Goal: Transaction & Acquisition: Purchase product/service

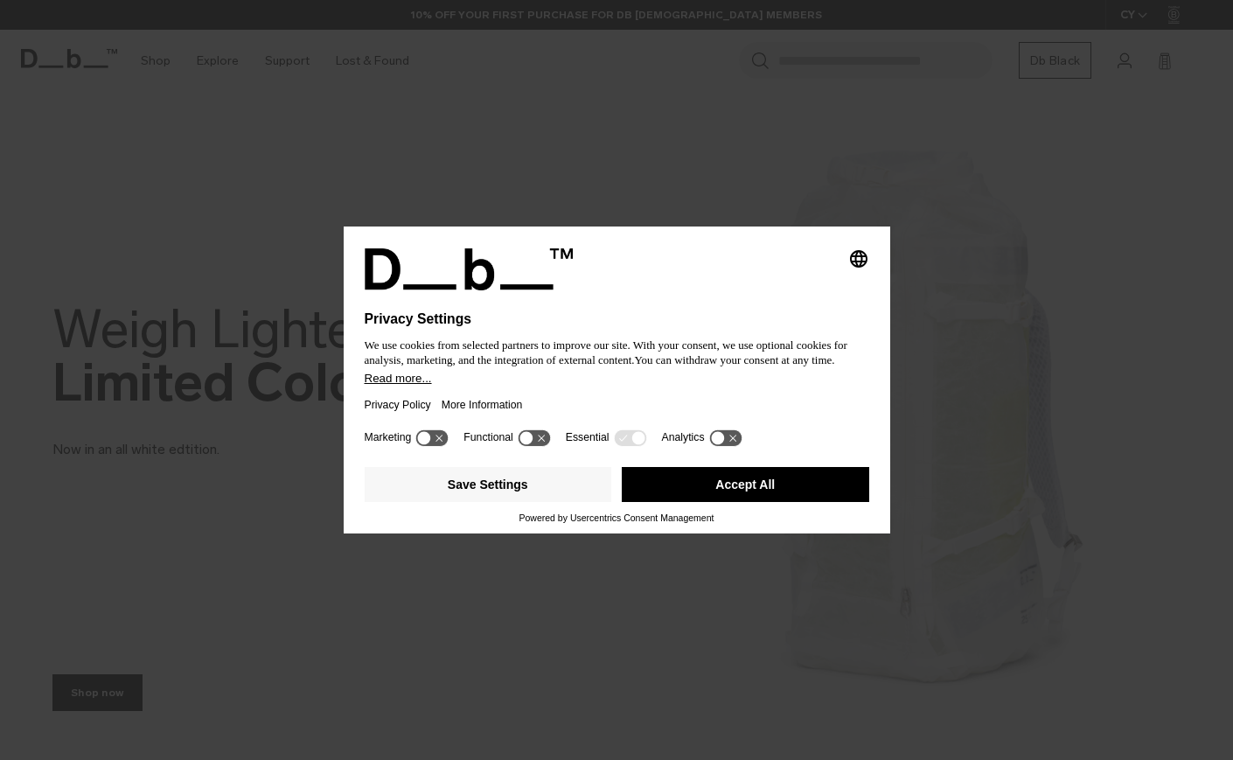
click at [645, 501] on button "Accept All" at bounding box center [745, 484] width 247 height 35
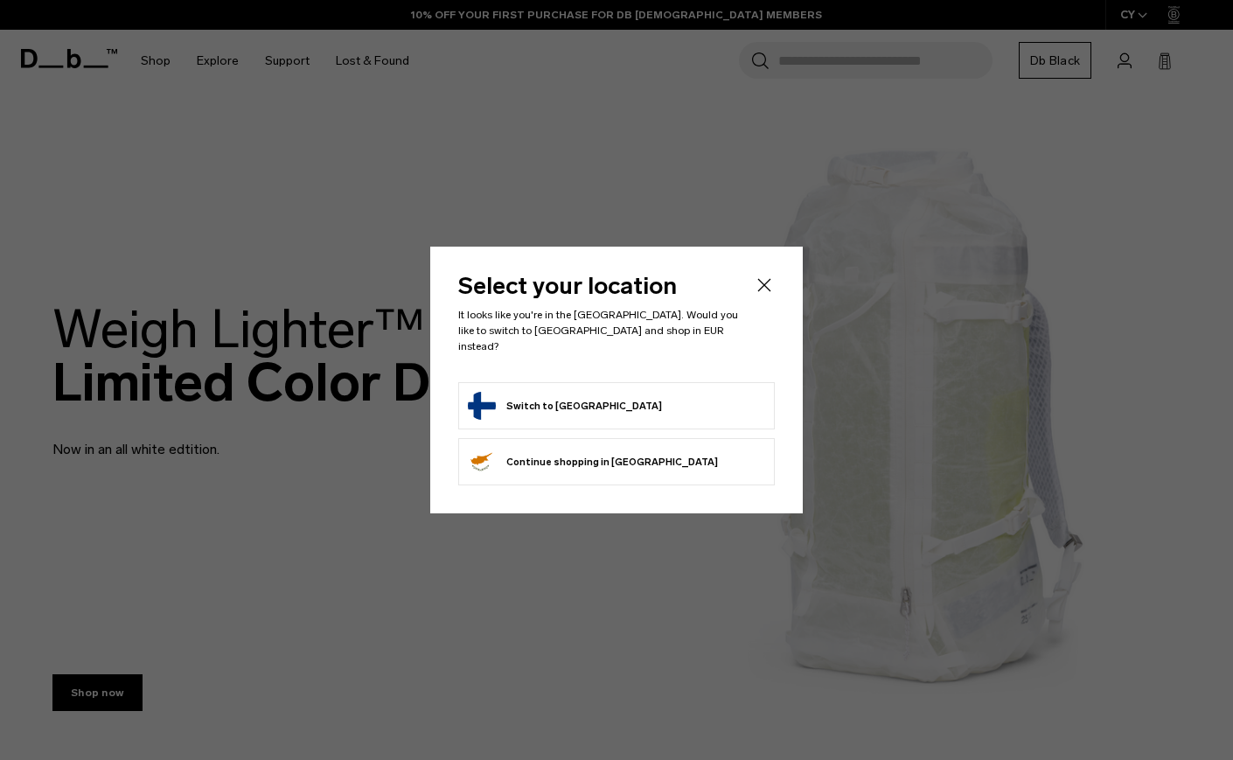
click at [774, 291] on icon "Close" at bounding box center [764, 284] width 21 height 21
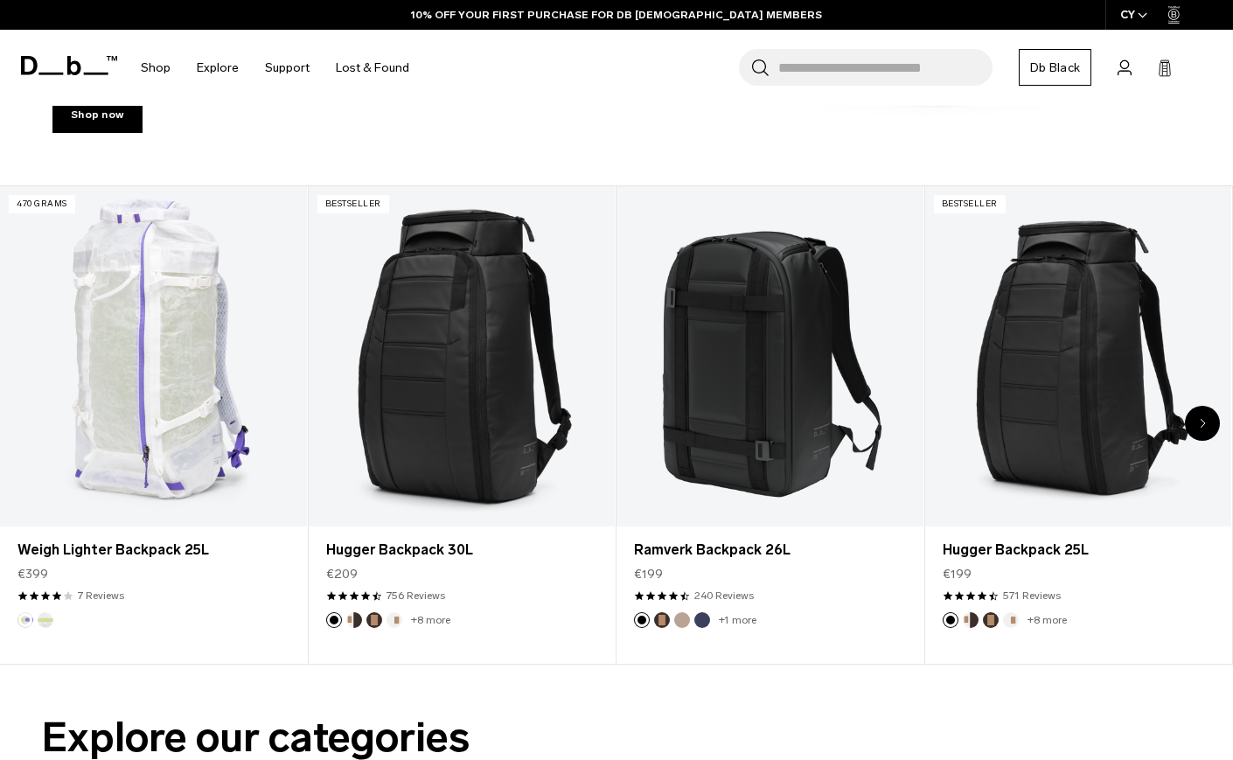
scroll to position [580, 0]
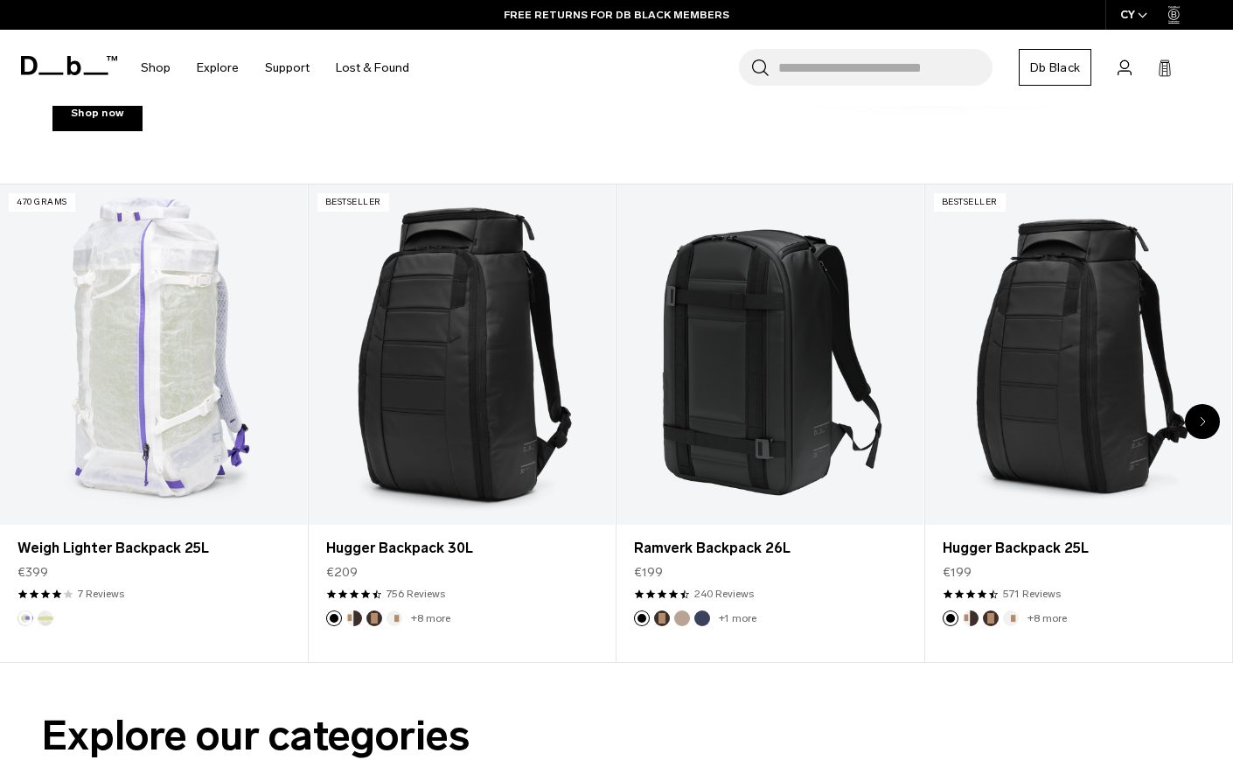
click at [1199, 417] on icon "Next slide" at bounding box center [1202, 421] width 6 height 10
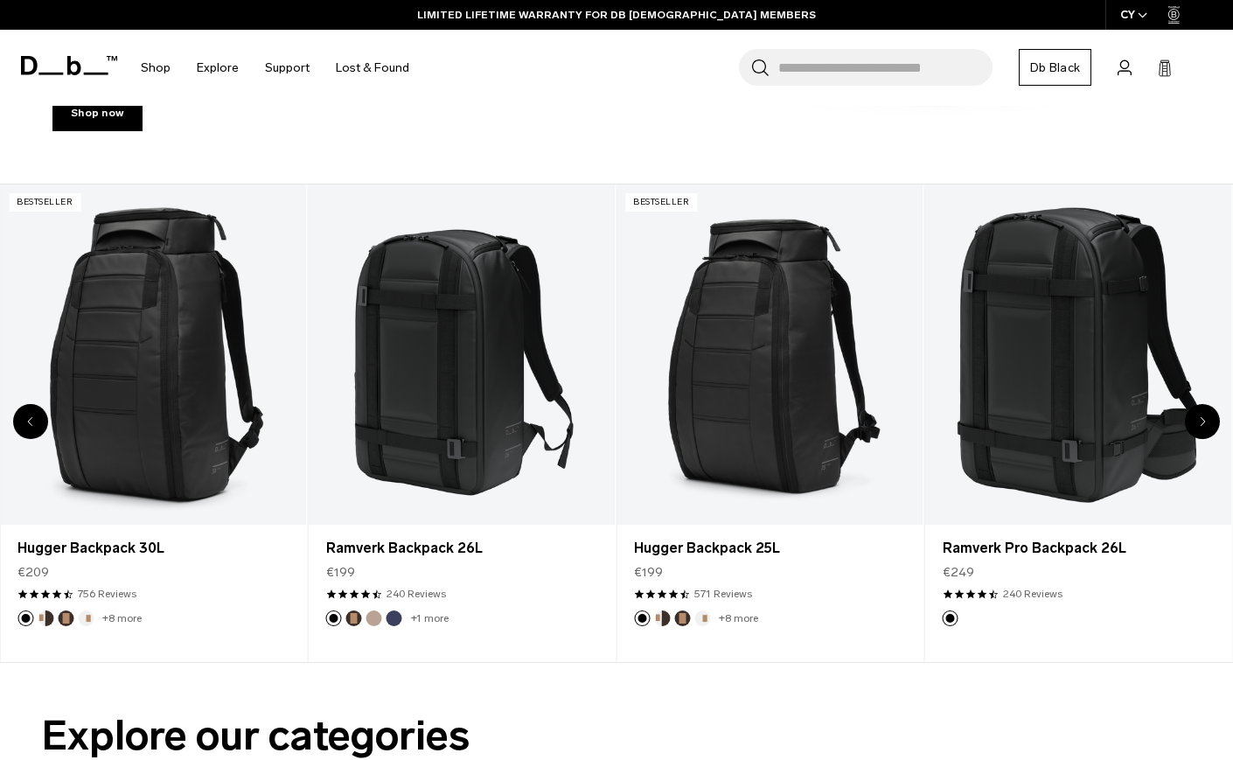
click at [1199, 417] on icon "Next slide" at bounding box center [1202, 421] width 6 height 10
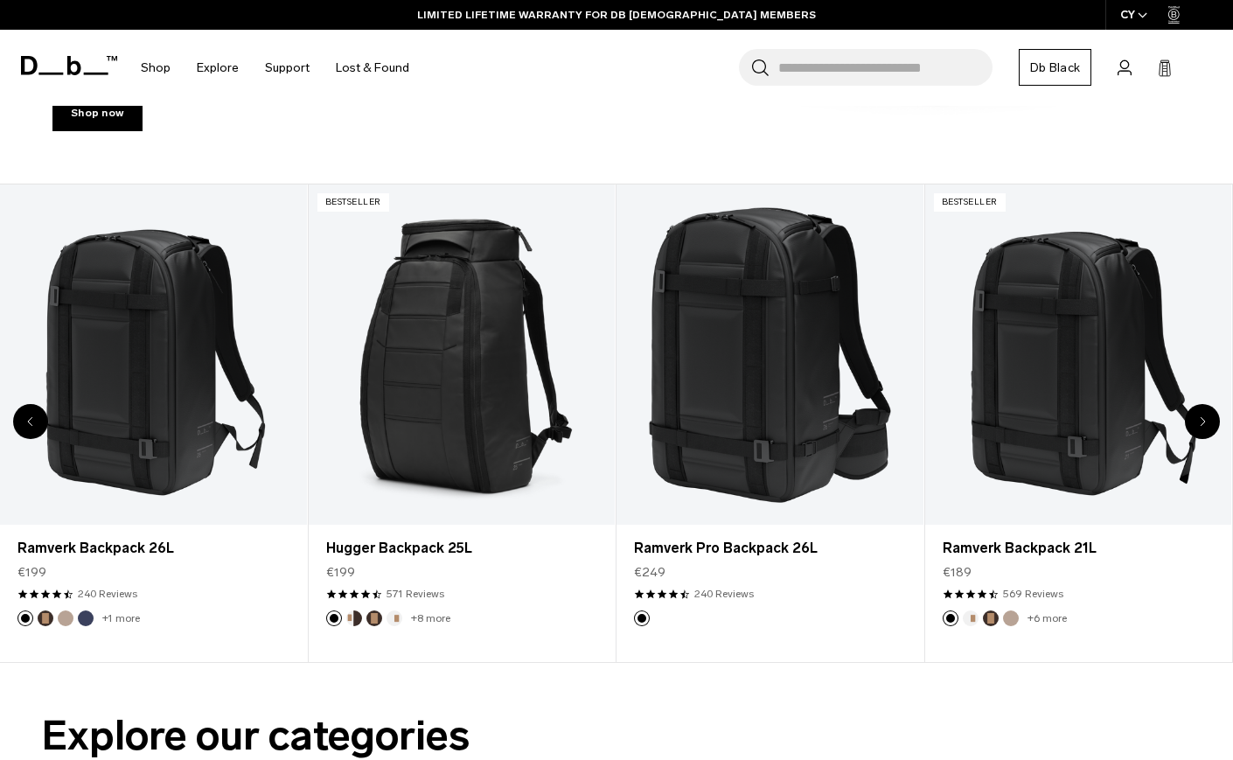
click at [1200, 420] on icon "Next slide" at bounding box center [1202, 421] width 6 height 10
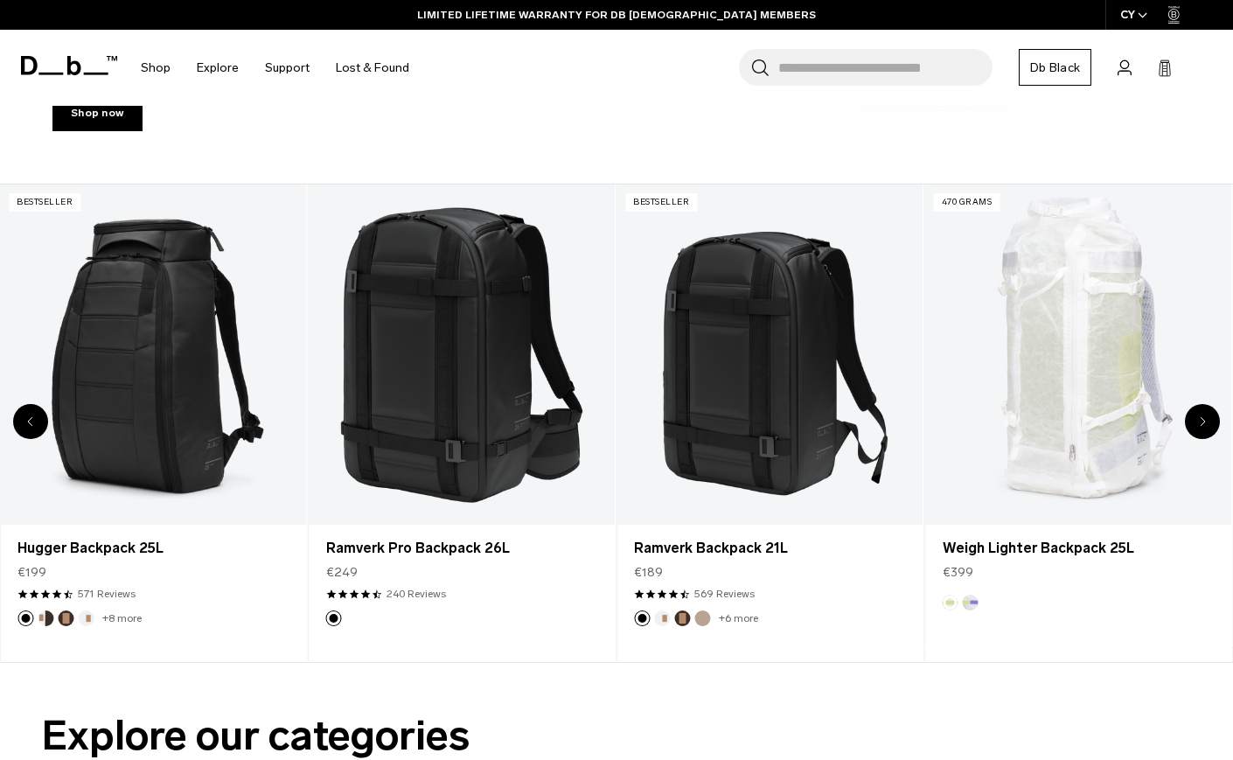
click at [1200, 419] on icon "Next slide" at bounding box center [1202, 421] width 6 height 10
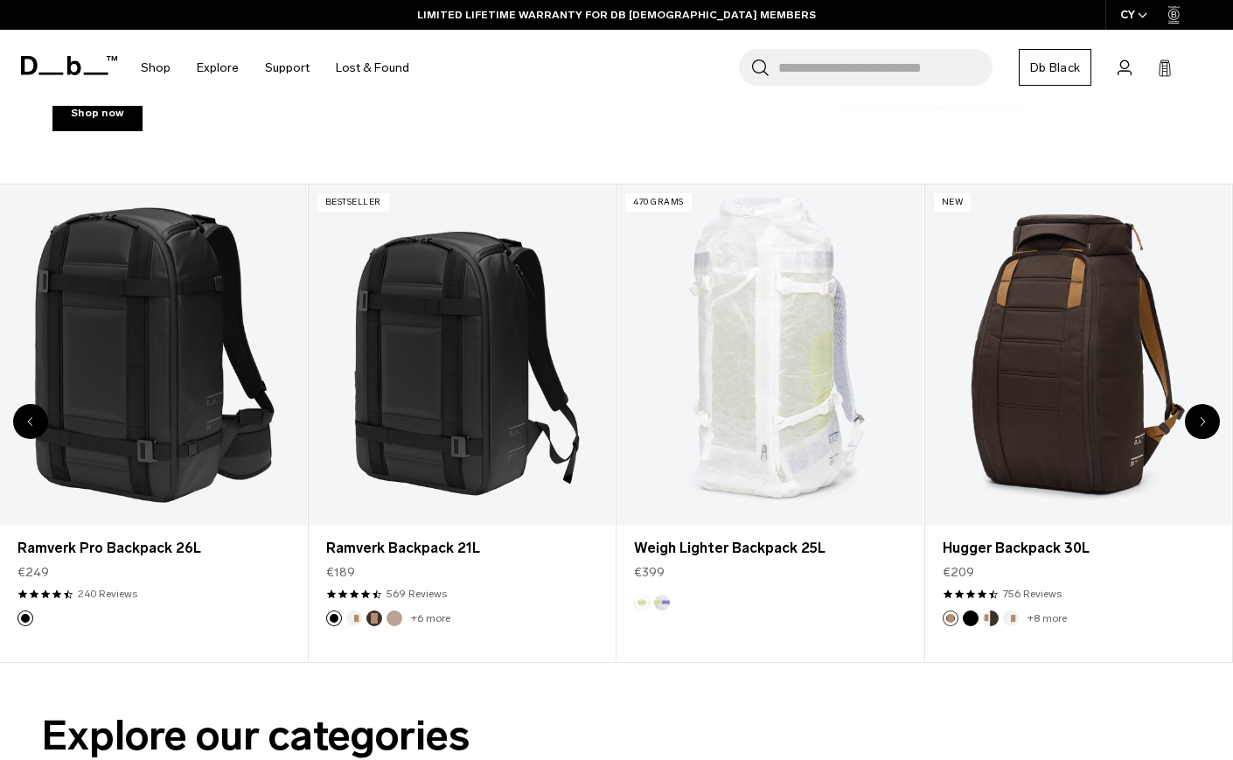
click at [1200, 419] on icon "Next slide" at bounding box center [1202, 421] width 6 height 10
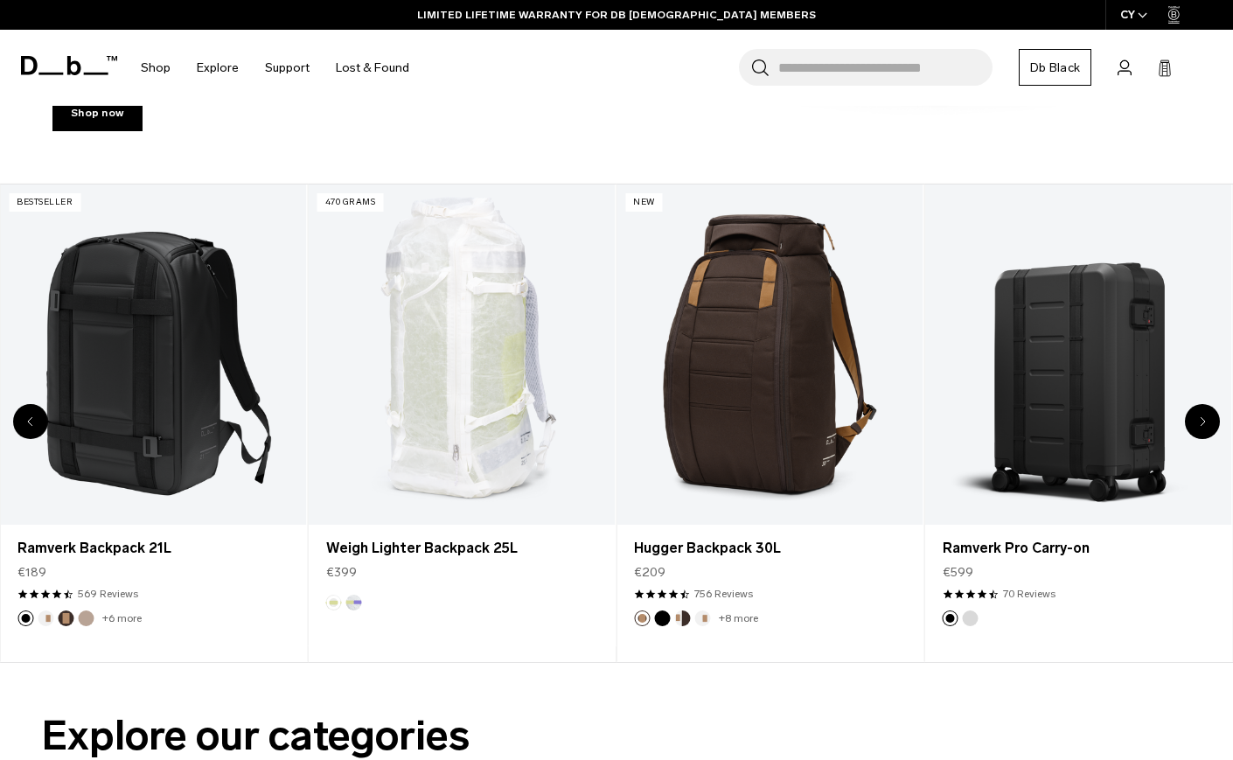
click at [1200, 420] on icon "Next slide" at bounding box center [1202, 421] width 6 height 10
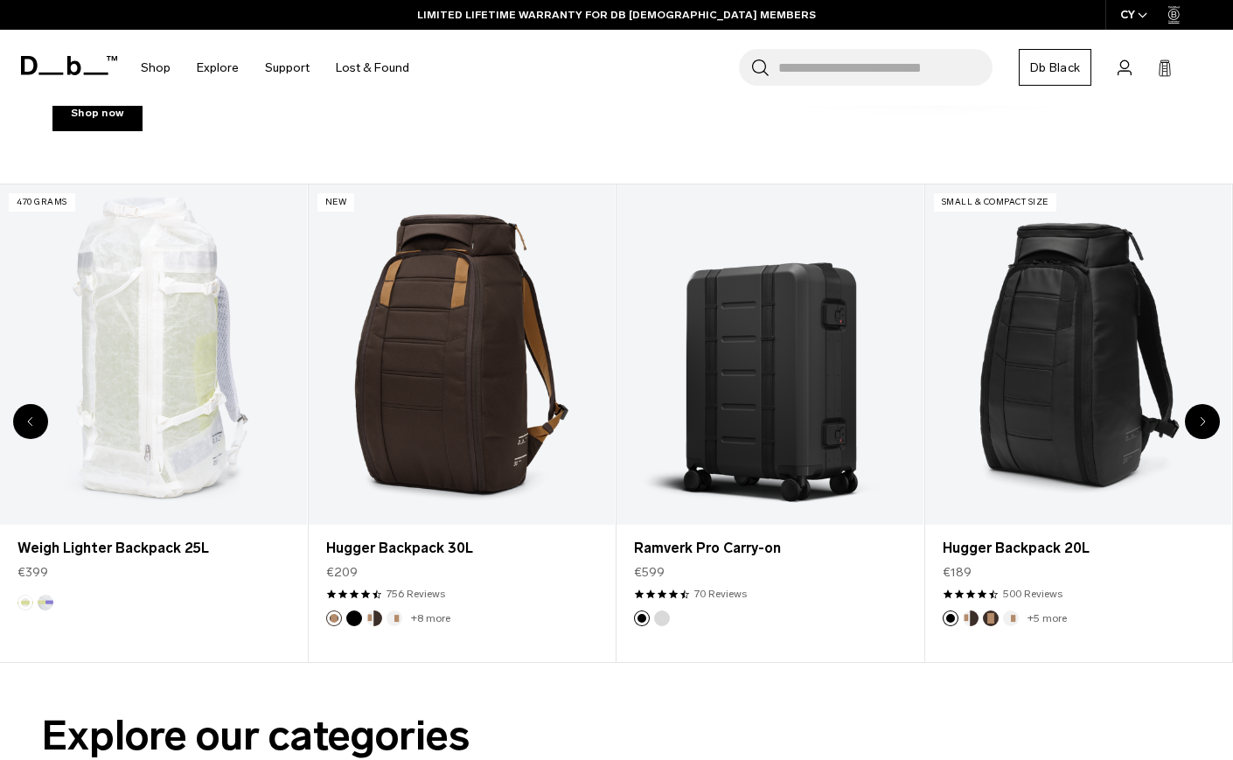
click at [1200, 420] on icon "Next slide" at bounding box center [1202, 421] width 6 height 10
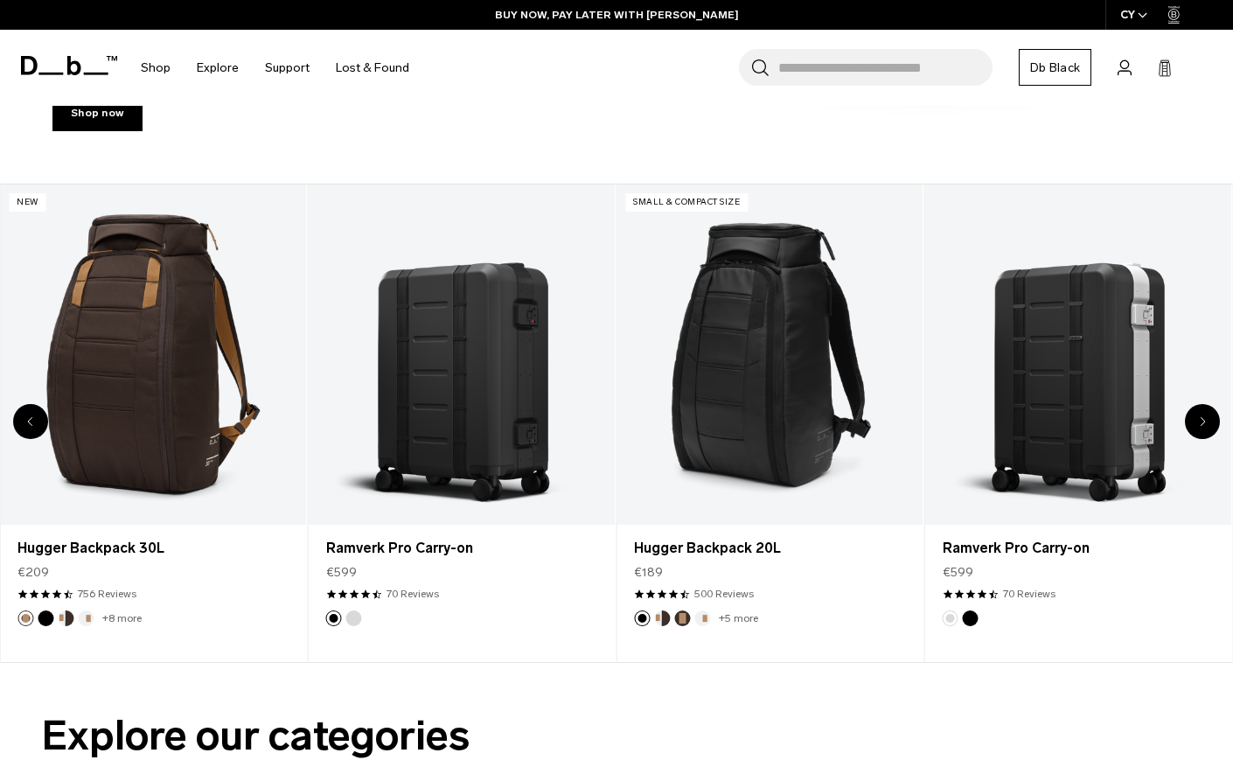
click at [1196, 418] on div "Next slide" at bounding box center [1202, 421] width 35 height 35
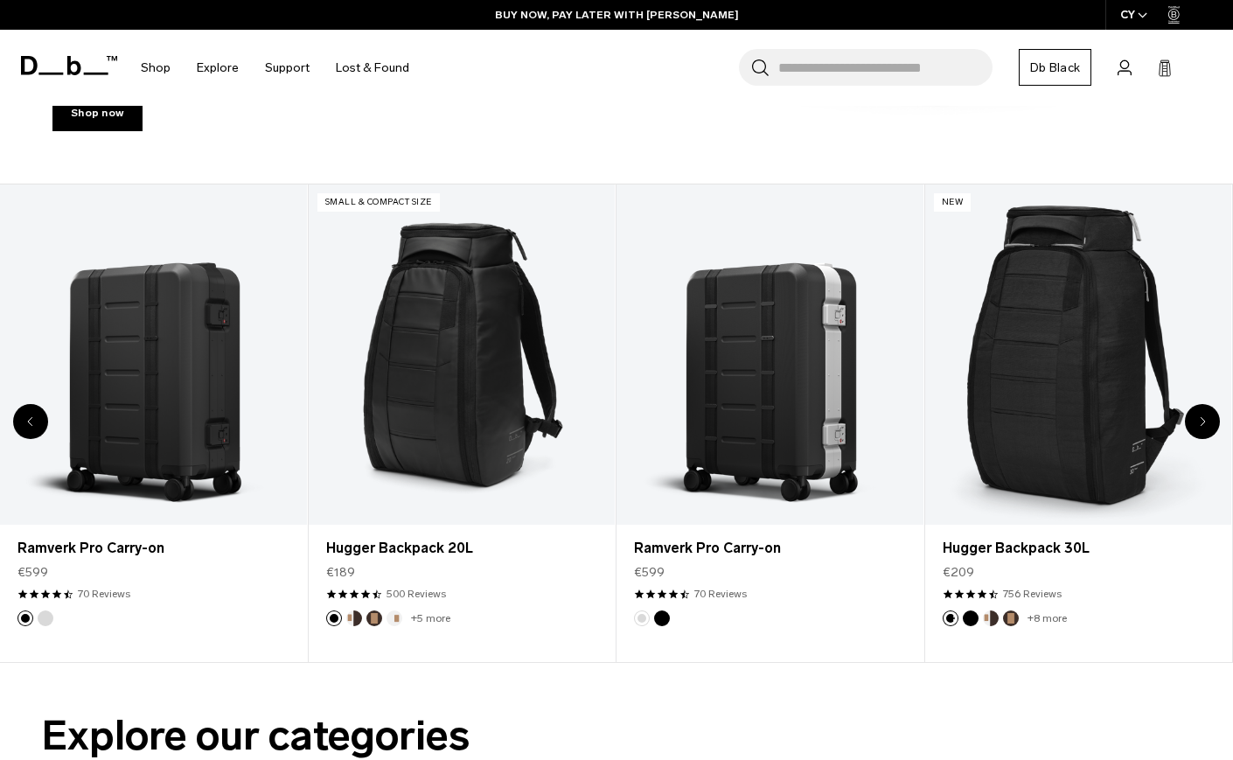
click at [1196, 418] on div "Next slide" at bounding box center [1202, 421] width 35 height 35
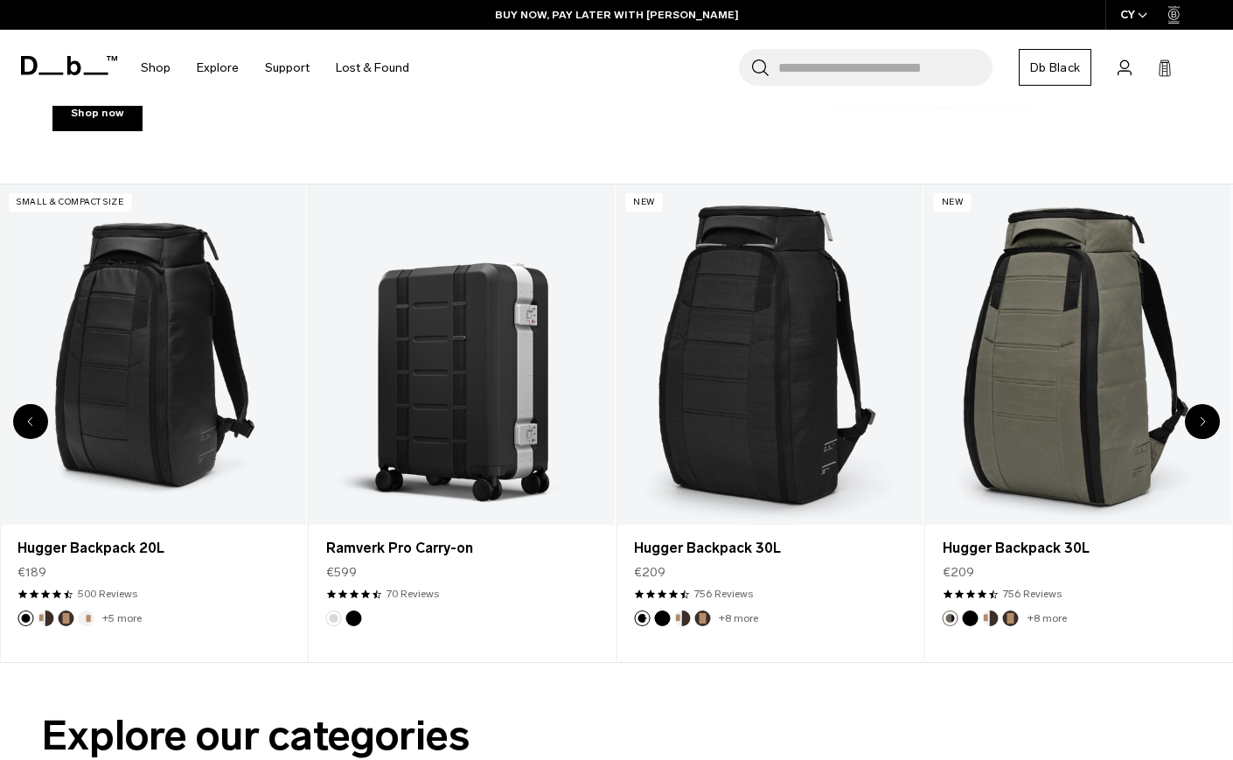
click at [1196, 418] on div "Next slide" at bounding box center [1202, 421] width 35 height 35
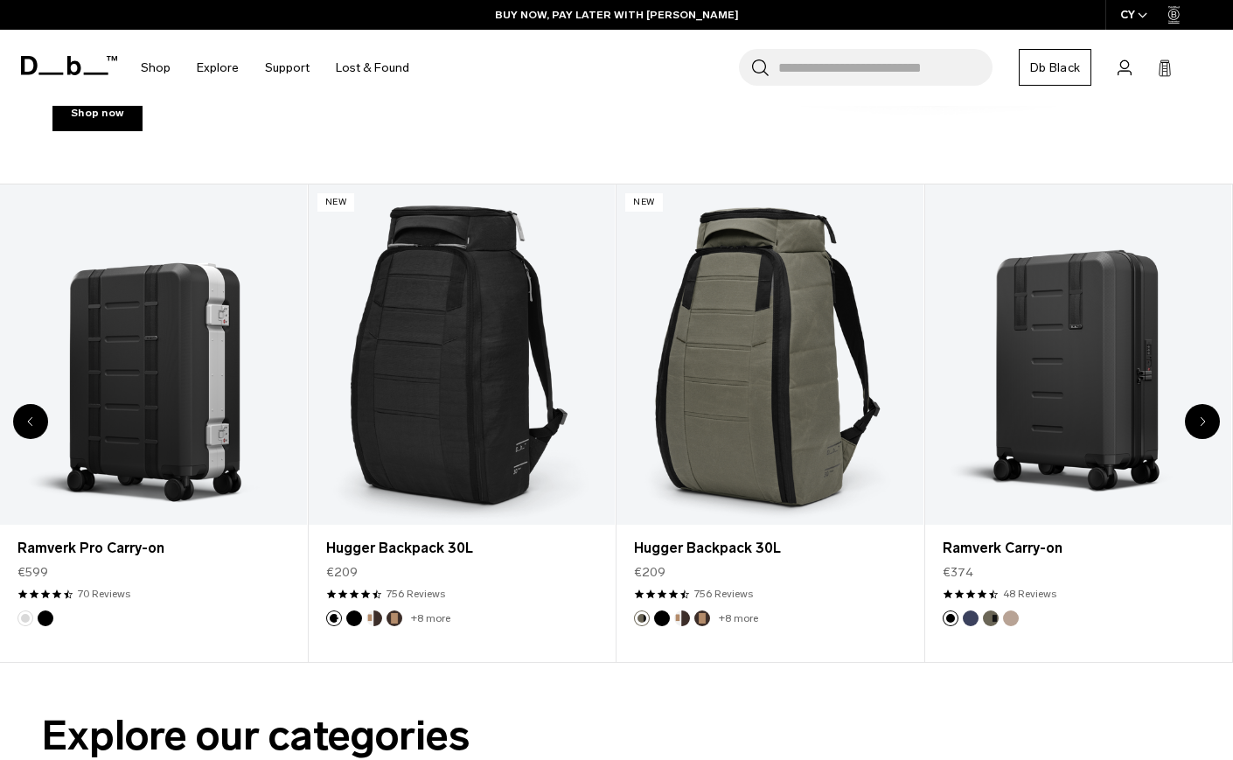
click at [1196, 418] on div "Next slide" at bounding box center [1202, 421] width 35 height 35
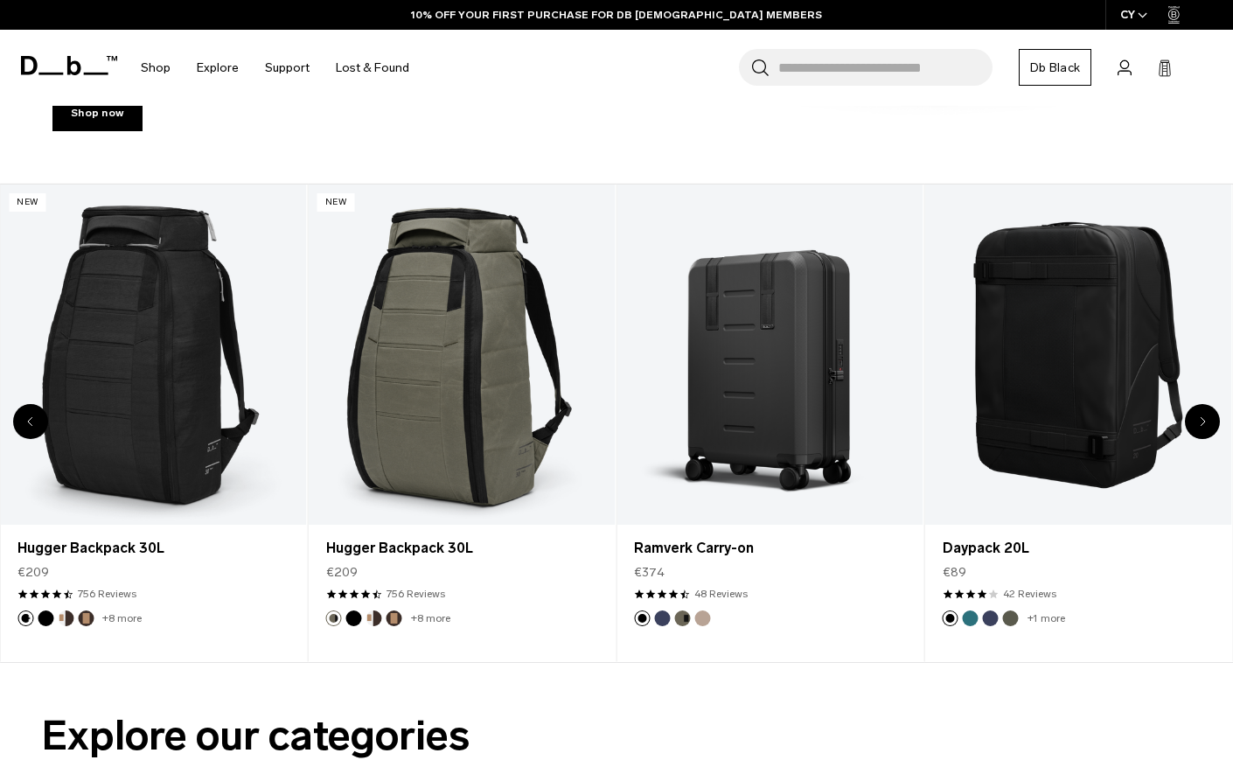
click at [1196, 418] on div "Next slide" at bounding box center [1202, 421] width 35 height 35
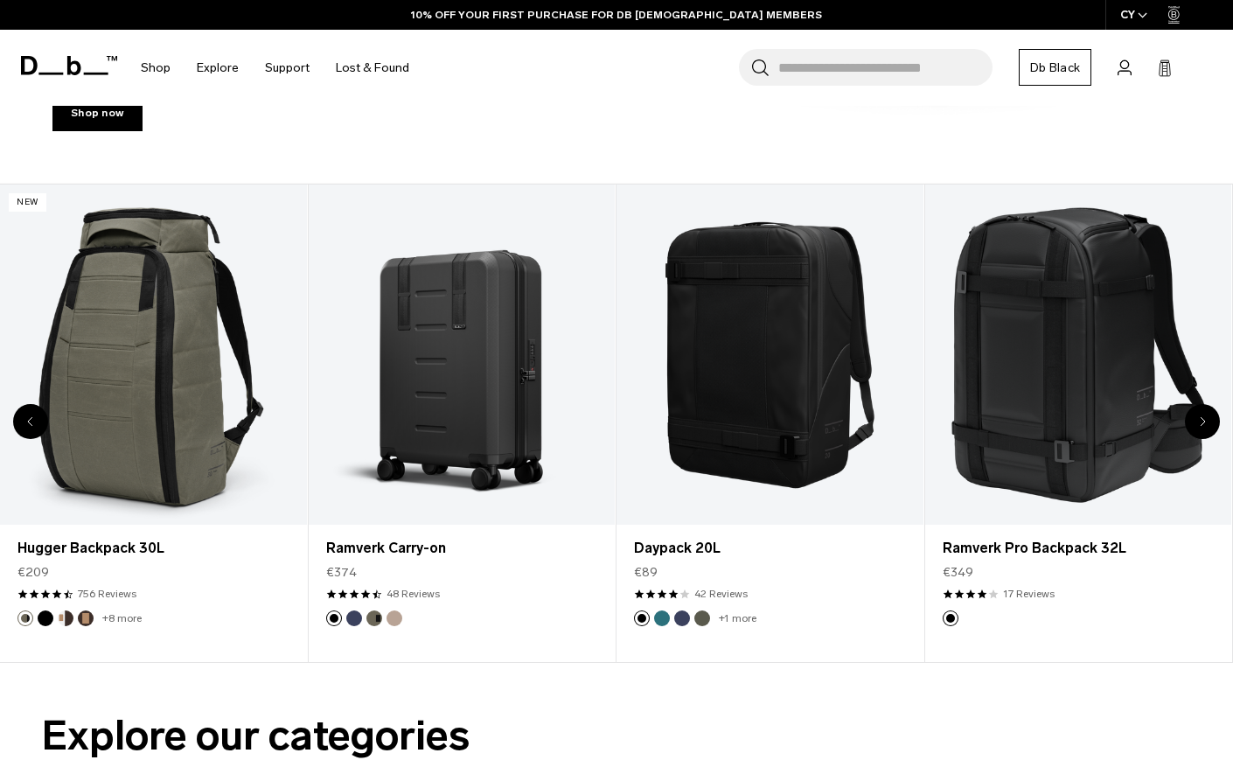
click at [1196, 418] on div "Next slide" at bounding box center [1202, 421] width 35 height 35
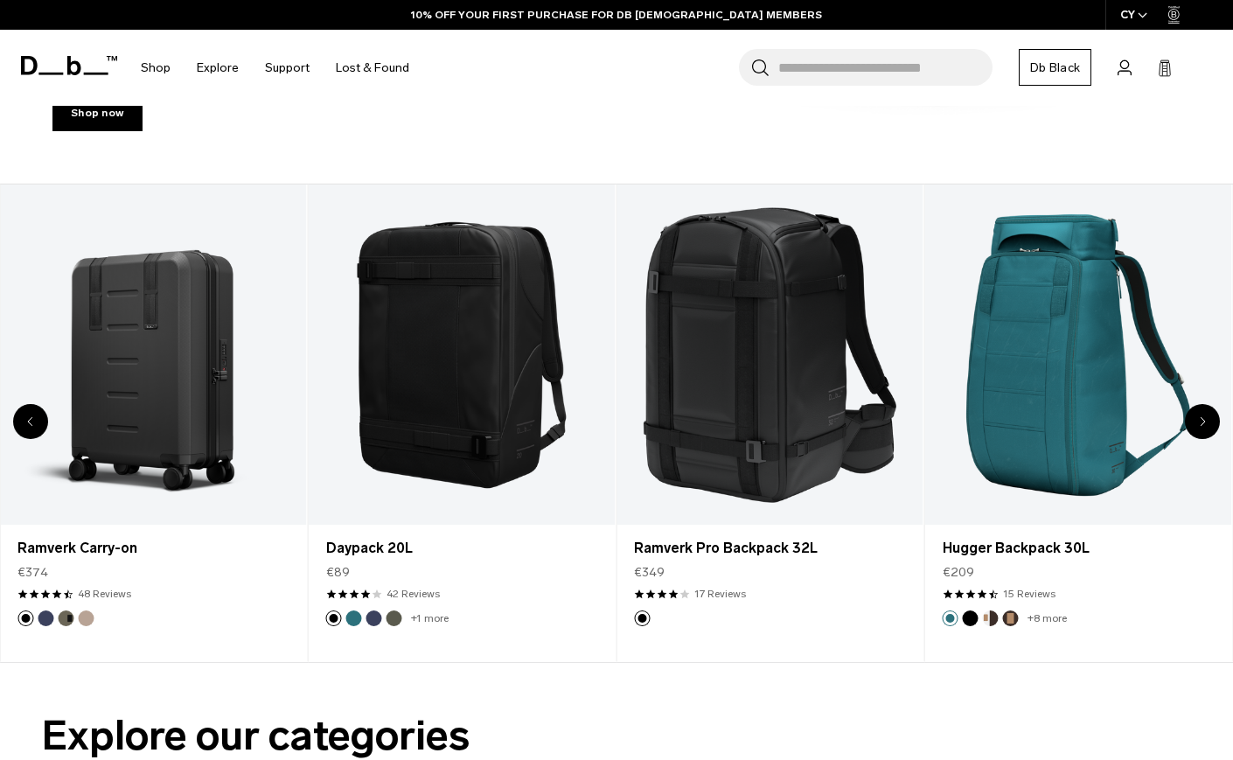
click at [1196, 418] on div "Next slide" at bounding box center [1202, 421] width 35 height 35
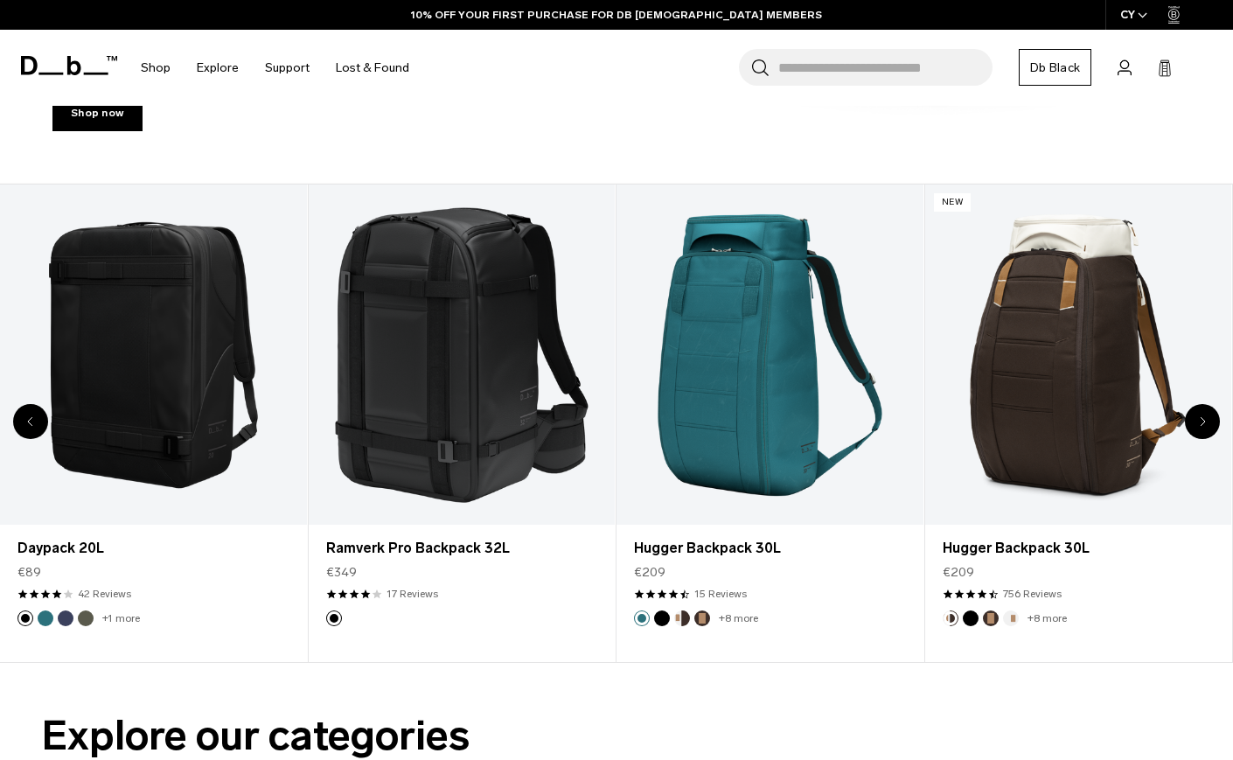
click at [1196, 418] on div "Next slide" at bounding box center [1202, 421] width 35 height 35
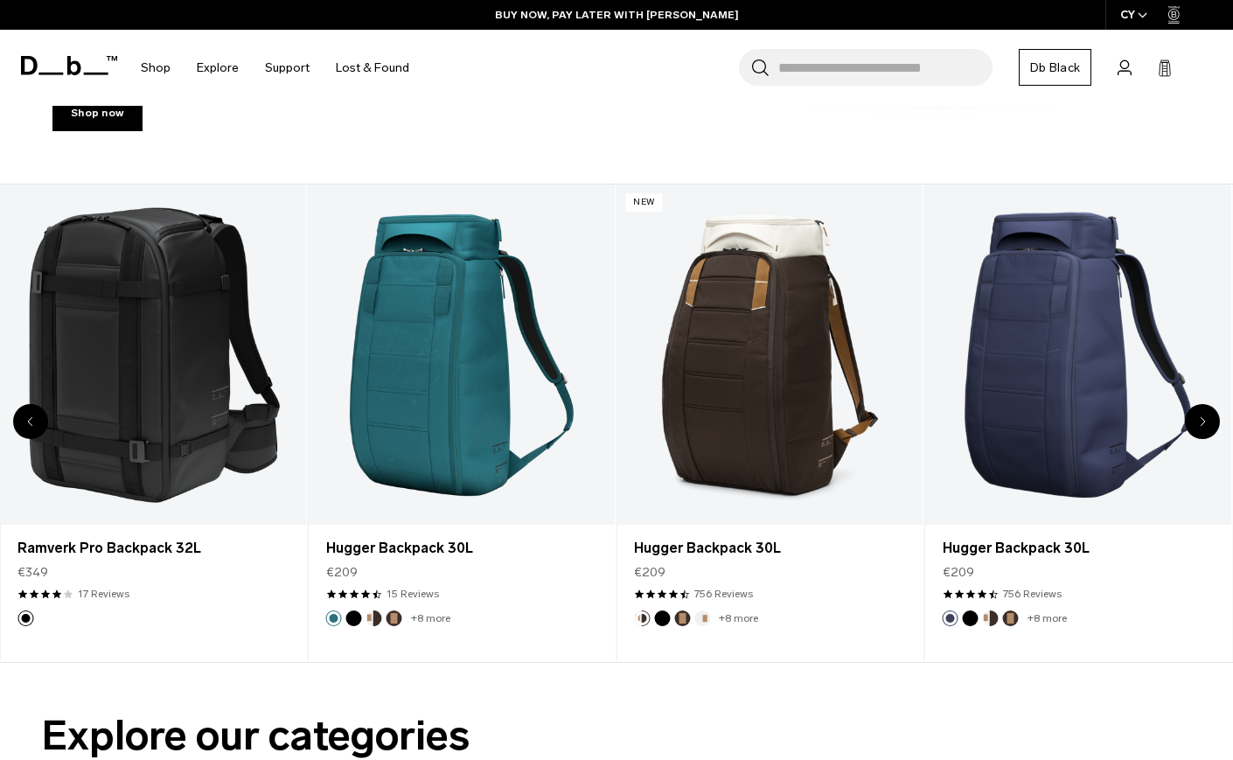
click at [1200, 429] on div "Next slide" at bounding box center [1202, 421] width 35 height 35
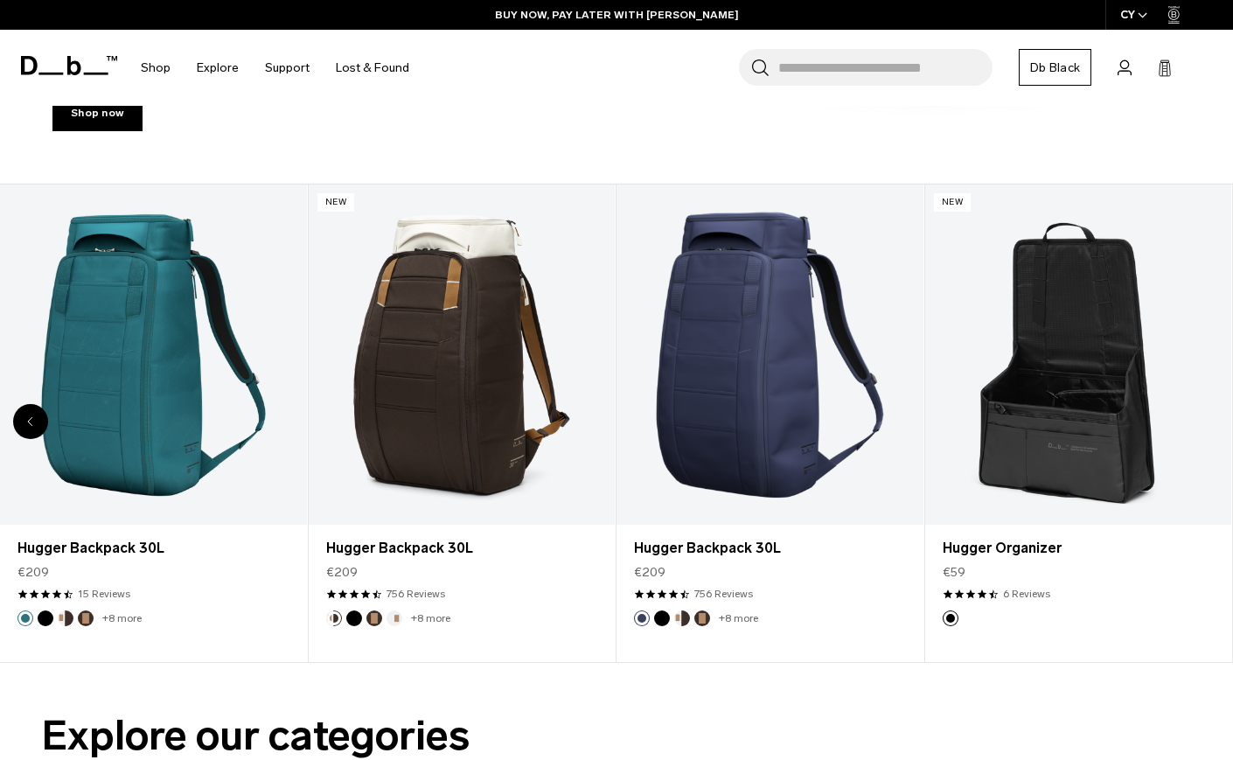
click at [1200, 429] on div "20 / 20" at bounding box center [1078, 354] width 307 height 340
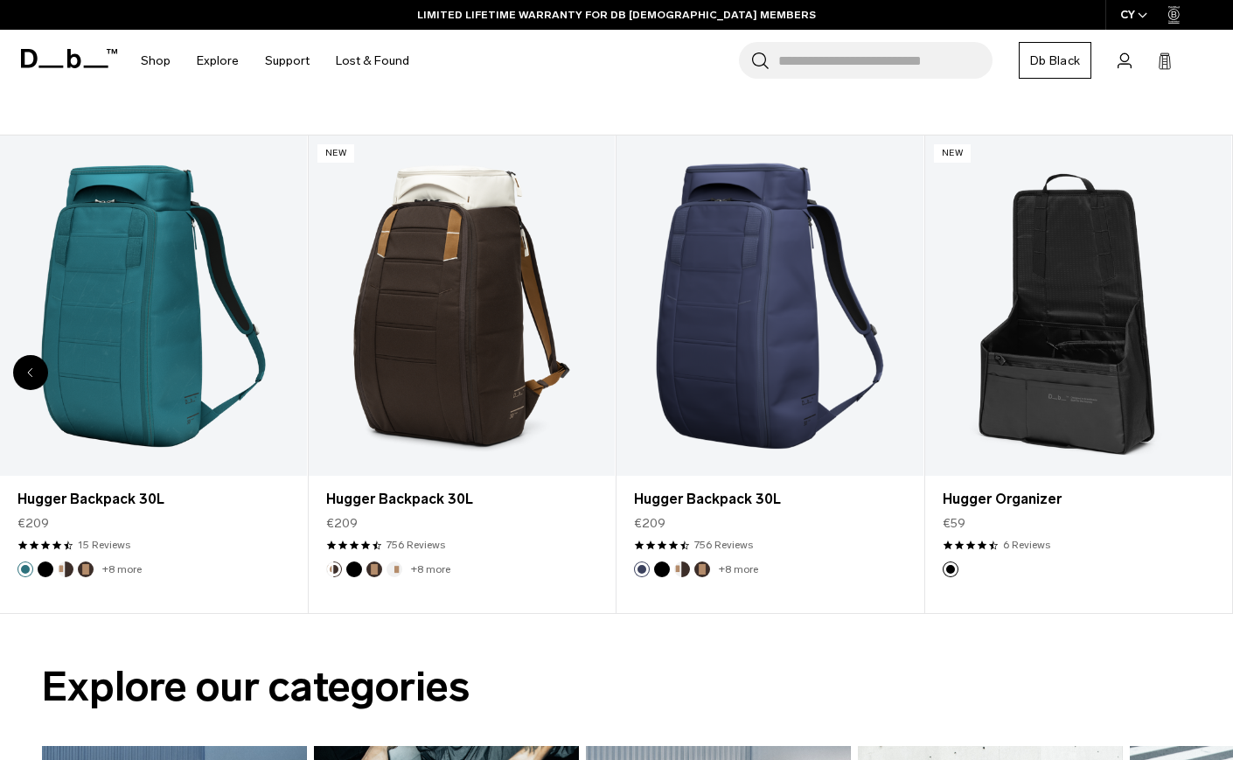
scroll to position [583, 0]
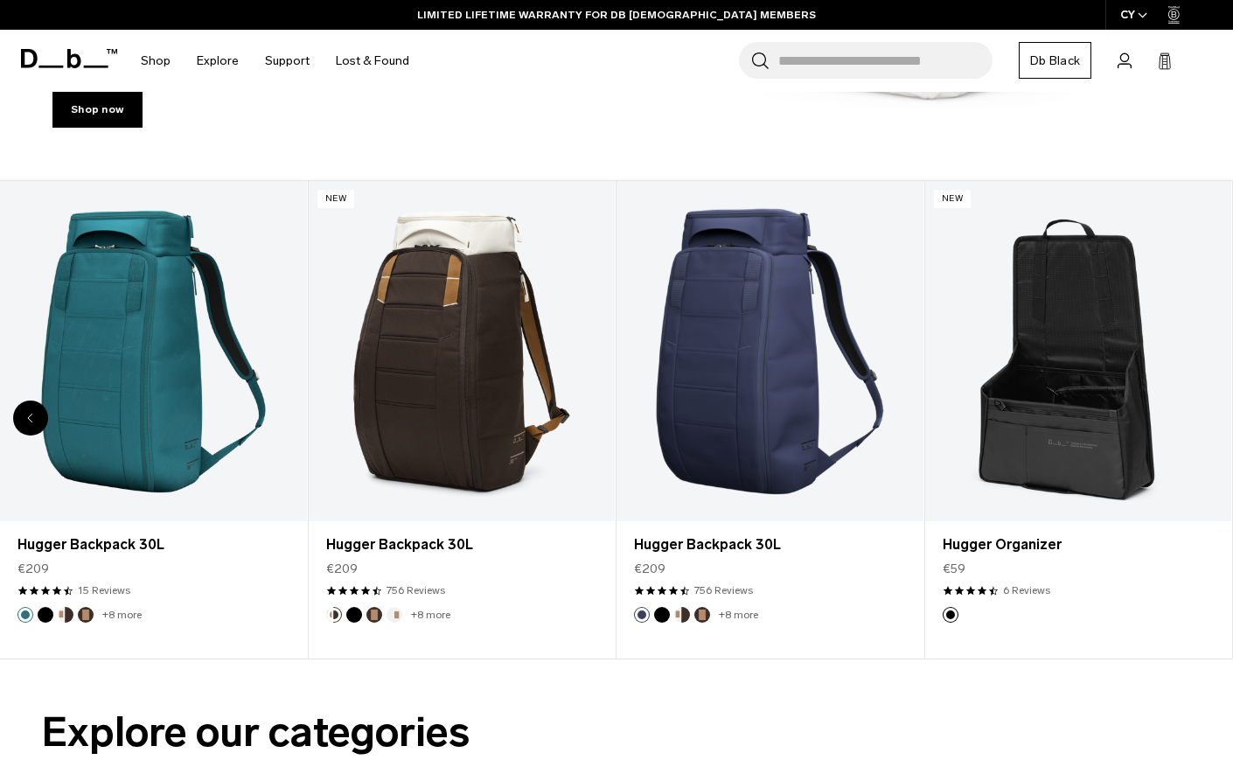
click at [30, 409] on div "Previous slide" at bounding box center [30, 417] width 35 height 35
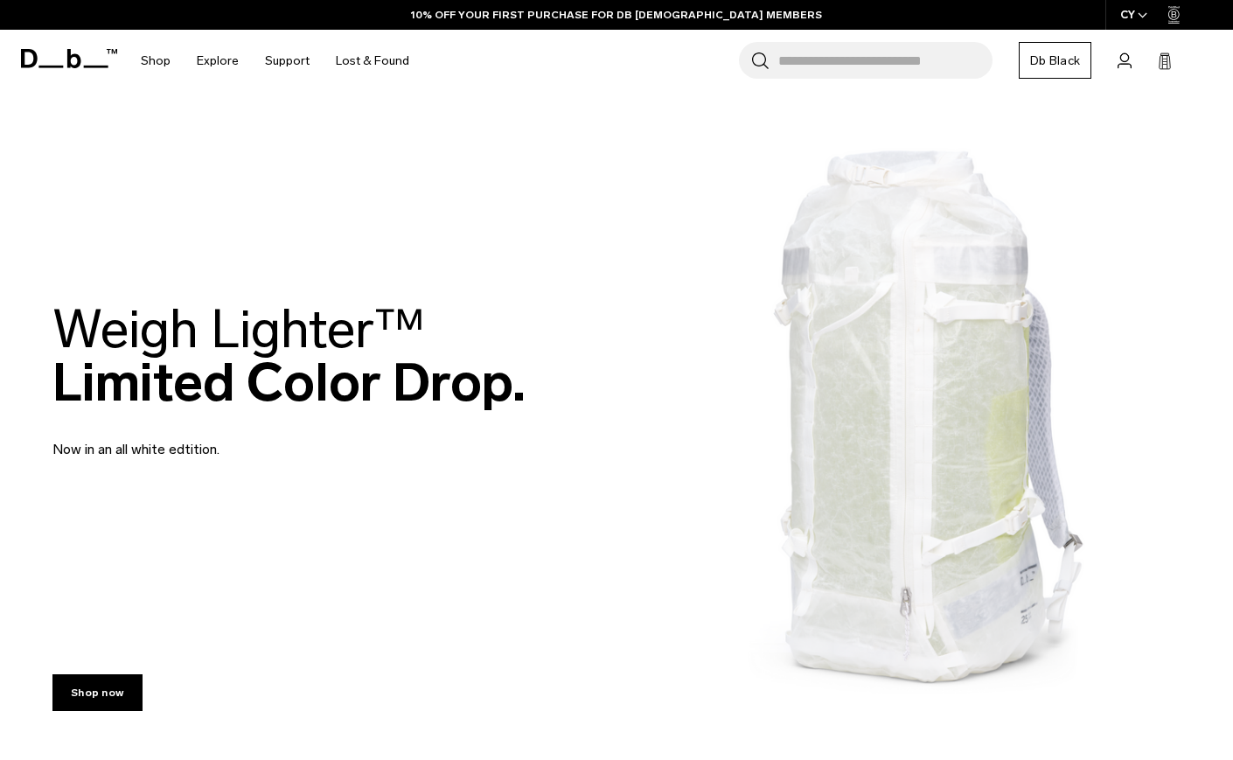
scroll to position [0, 0]
click at [931, 64] on input "Search for Bags, Luggage..." at bounding box center [885, 60] width 214 height 37
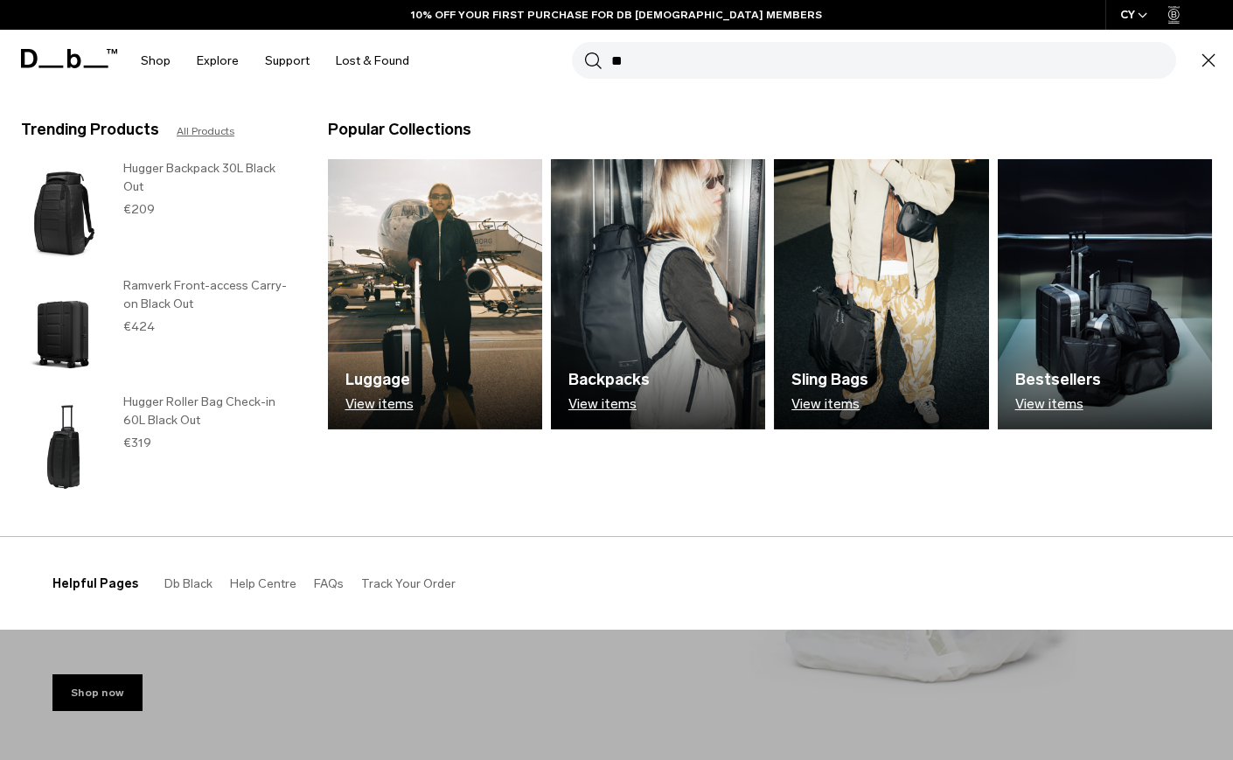
type input "*"
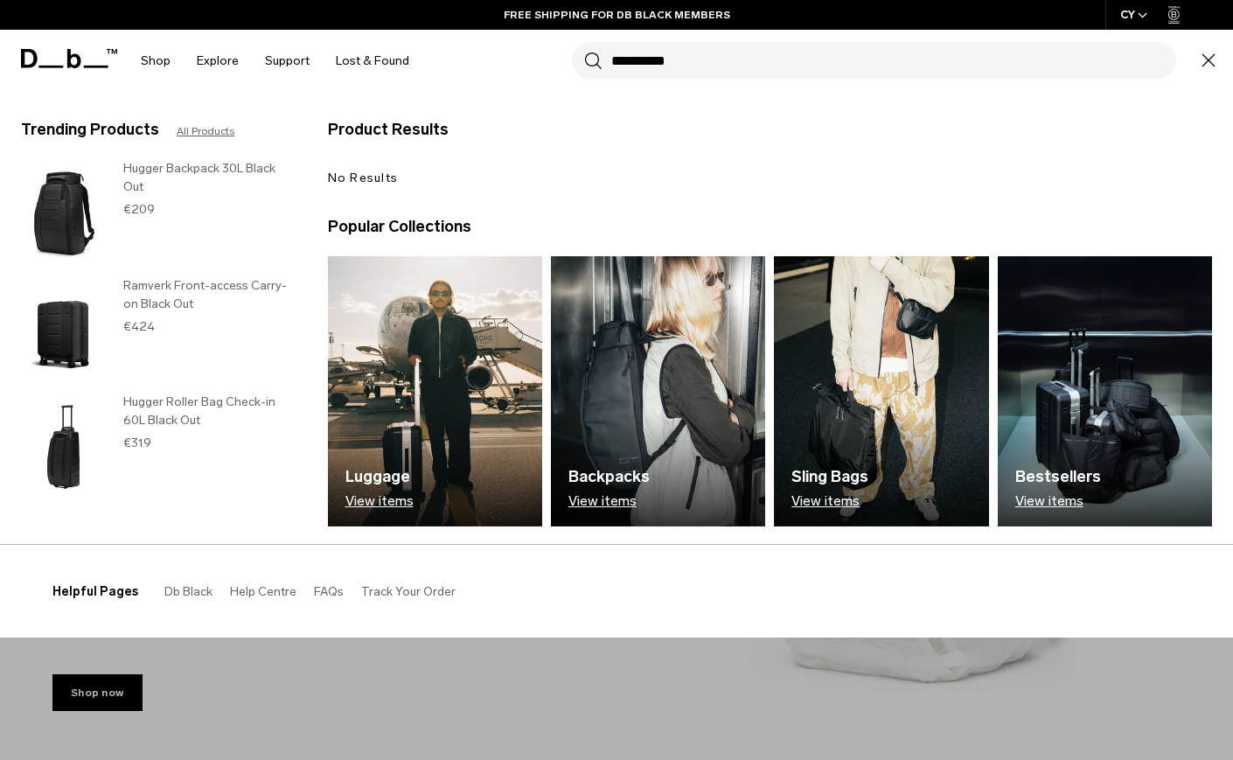
type input "**********"
click at [593, 60] on button "Search" at bounding box center [593, 60] width 18 height 19
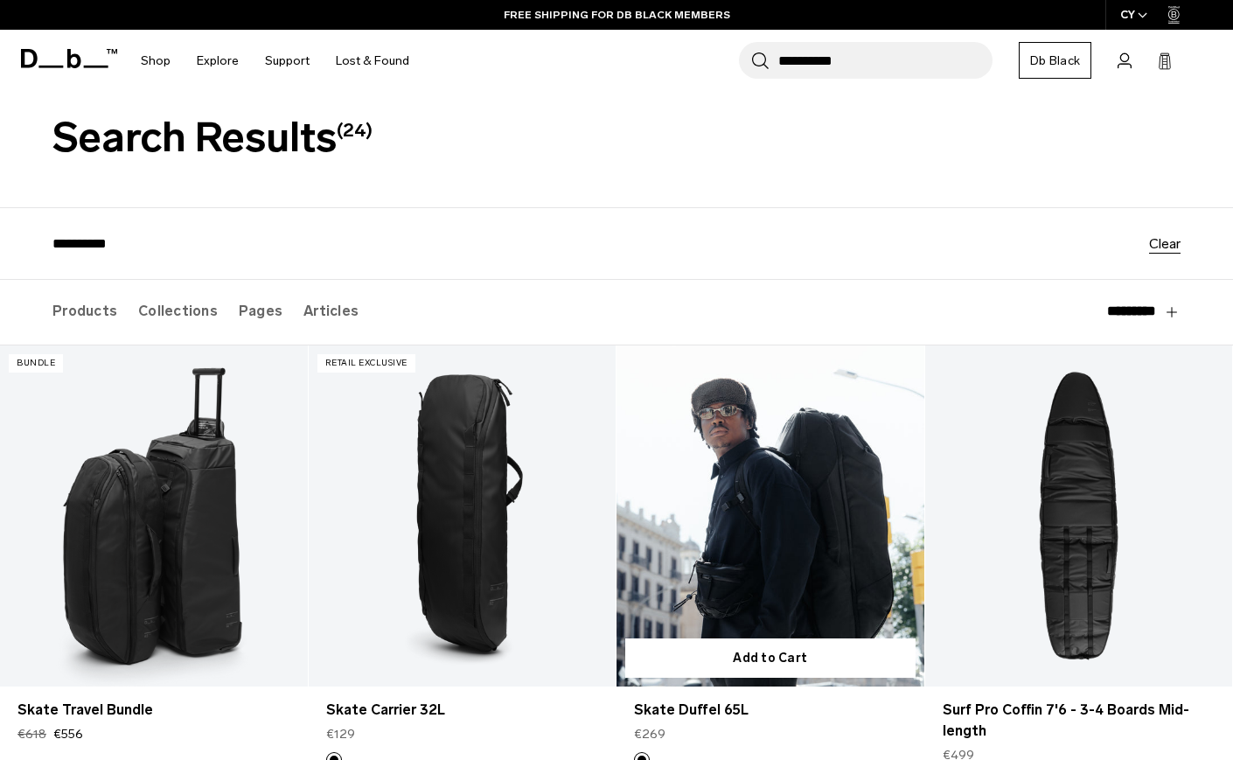
scroll to position [33, 0]
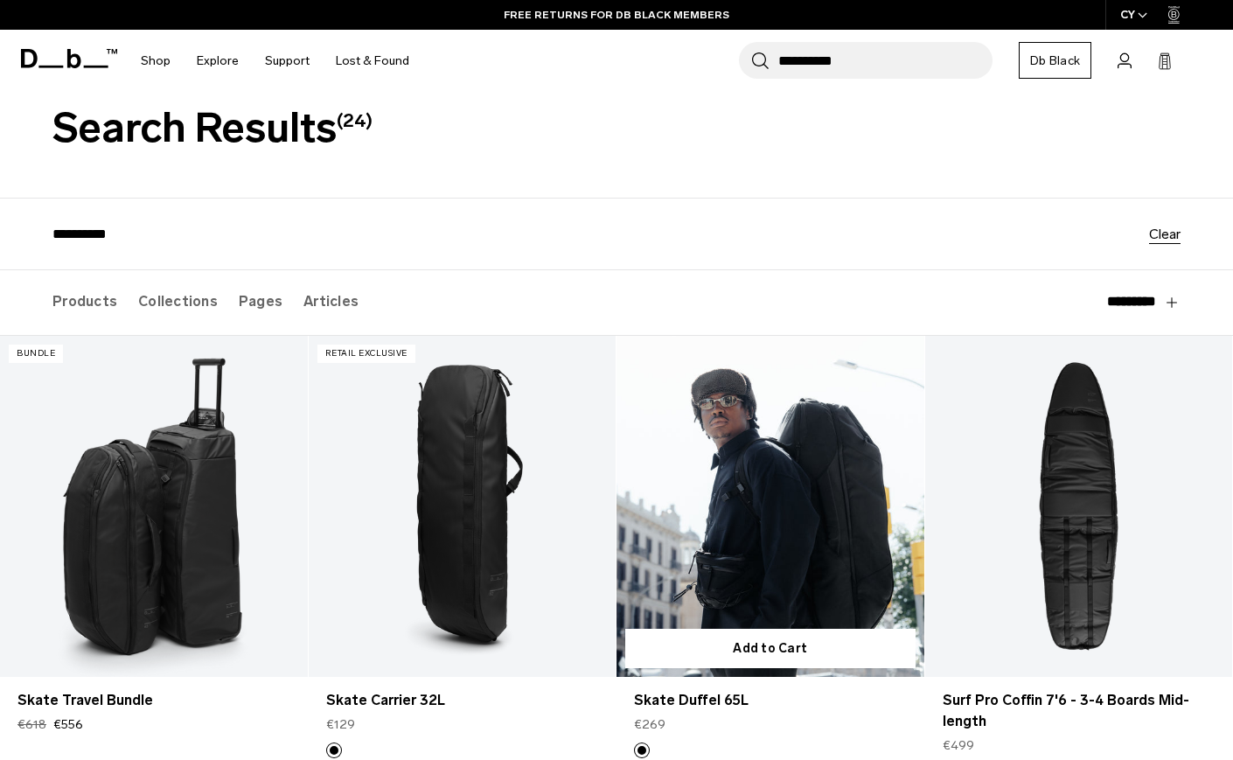
click at [702, 444] on link "Skate Duffel 65L" at bounding box center [770, 507] width 308 height 342
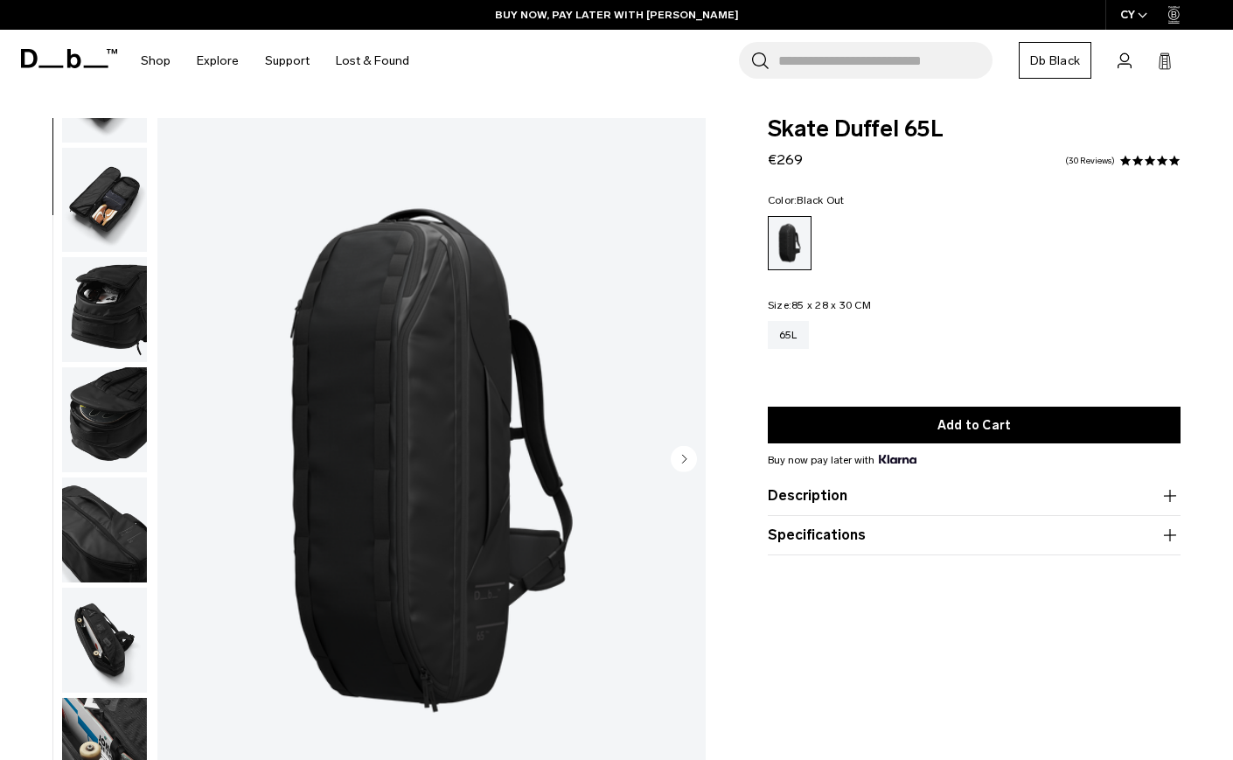
click at [110, 68] on span at bounding box center [69, 58] width 96 height 66
click at [103, 70] on span at bounding box center [69, 58] width 96 height 66
click at [64, 50] on icon at bounding box center [69, 58] width 96 height 19
